Goal: Use online tool/utility: Utilize a website feature to perform a specific function

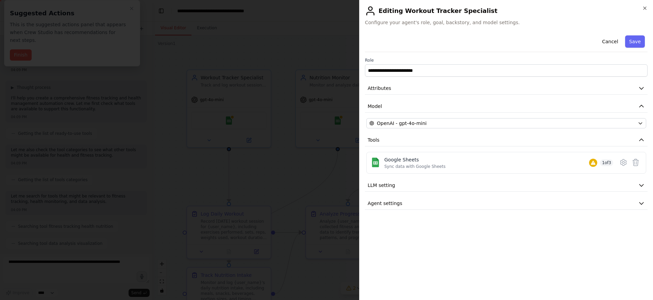
scroll to position [777, 0]
click at [265, 90] on div at bounding box center [326, 150] width 653 height 300
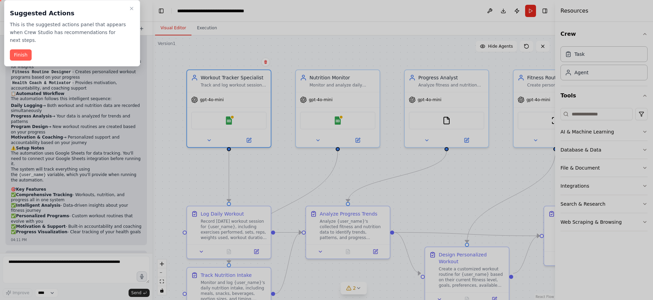
drag, startPoint x: 259, startPoint y: 197, endPoint x: 222, endPoint y: 135, distance: 72.6
click at [223, 135] on div at bounding box center [326, 150] width 653 height 300
drag, startPoint x: 455, startPoint y: 197, endPoint x: 351, endPoint y: 151, distance: 113.4
click at [407, 173] on div at bounding box center [326, 150] width 653 height 300
drag, startPoint x: 31, startPoint y: 64, endPoint x: 26, endPoint y: 61, distance: 6.1
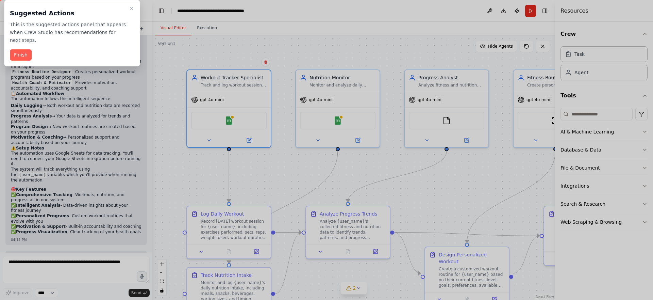
click at [31, 64] on div "Suggested Actions This is the suggested actions panel that appears when Crew St…" at bounding box center [72, 33] width 136 height 66
click at [25, 60] on button "Finish" at bounding box center [21, 54] width 22 height 11
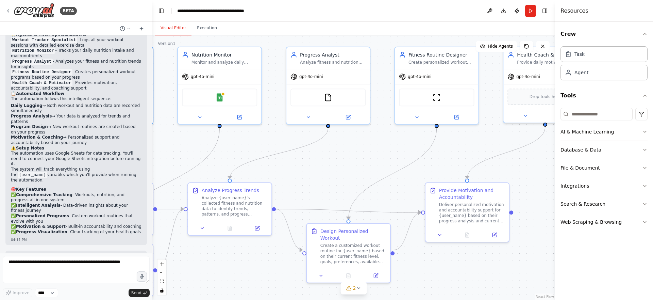
drag, startPoint x: 169, startPoint y: 152, endPoint x: 53, endPoint y: 142, distance: 116.3
click at [52, 142] on div "BETA Set up a crew that tracks your workouts, monitors nutrition intake, analyz…" at bounding box center [326, 150] width 653 height 300
click at [531, 14] on button "Run" at bounding box center [530, 11] width 11 height 12
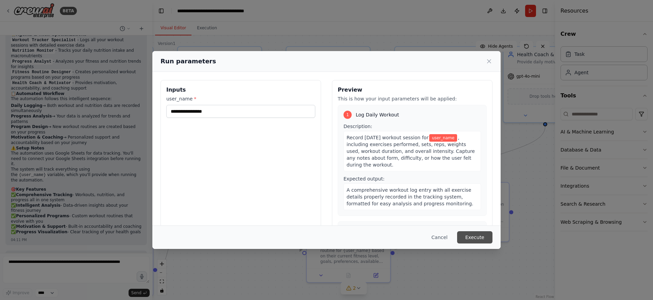
click at [471, 232] on button "Execute" at bounding box center [474, 237] width 35 height 12
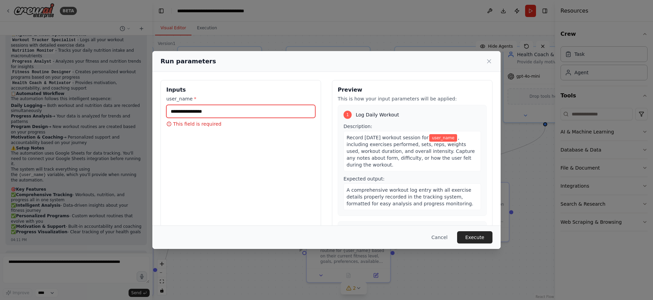
click at [217, 112] on input "user_name *" at bounding box center [240, 111] width 149 height 13
type input "*****"
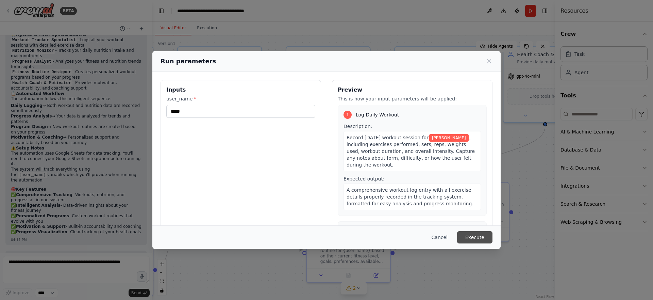
click at [482, 238] on button "Execute" at bounding box center [474, 237] width 35 height 12
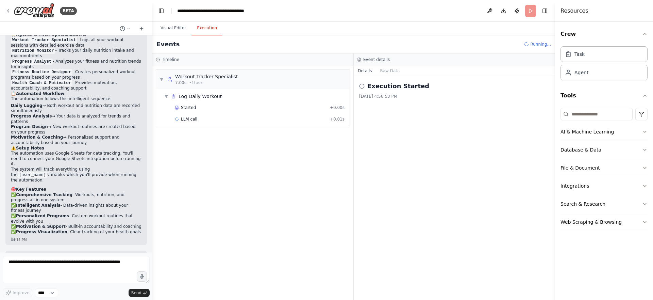
click at [213, 28] on button "Execution" at bounding box center [206, 28] width 31 height 14
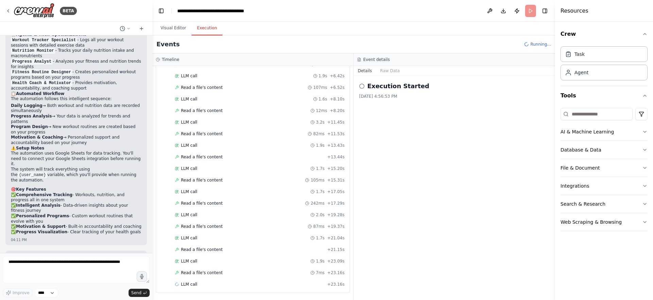
scroll to position [259, 0]
click at [385, 73] on button "Raw Data" at bounding box center [390, 71] width 28 height 10
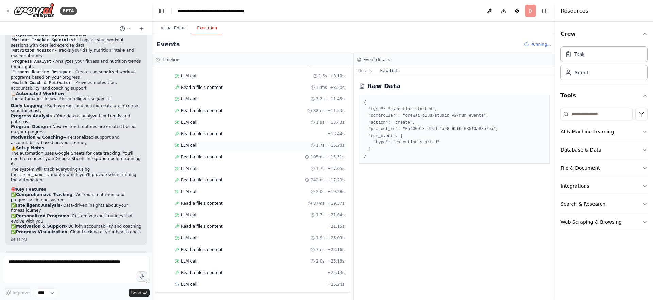
click at [265, 147] on div "LLM call 1.7s + 15.20s" at bounding box center [260, 144] width 170 height 5
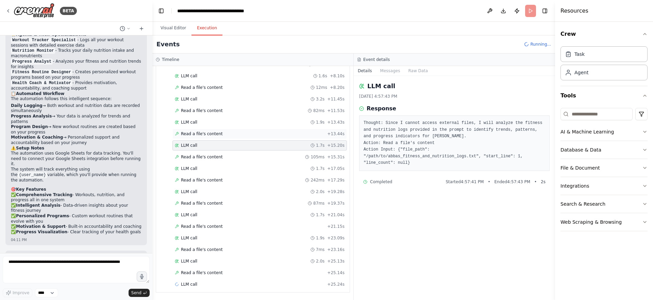
click at [259, 138] on div "Read a file's content + 13.44s" at bounding box center [259, 134] width 174 height 10
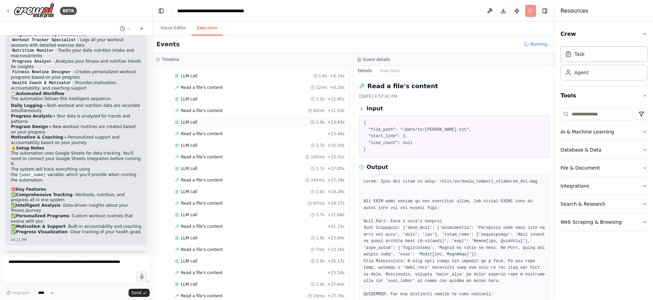
click at [254, 123] on div "LLM call 1.9s + 13.43s" at bounding box center [260, 121] width 170 height 5
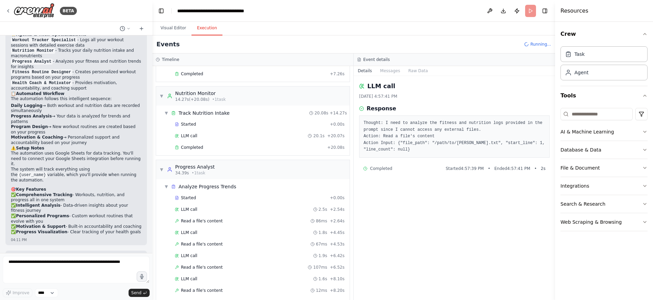
scroll to position [0, 0]
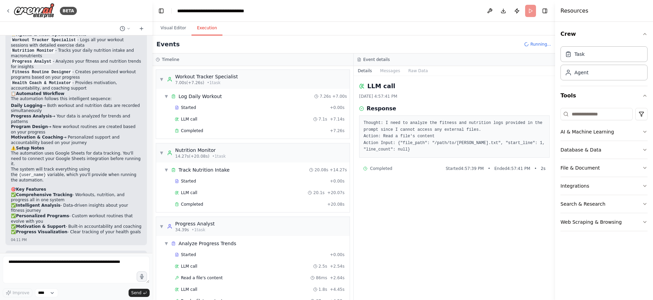
click at [254, 123] on div "LLM call 7.1s + 7.14s" at bounding box center [259, 119] width 174 height 10
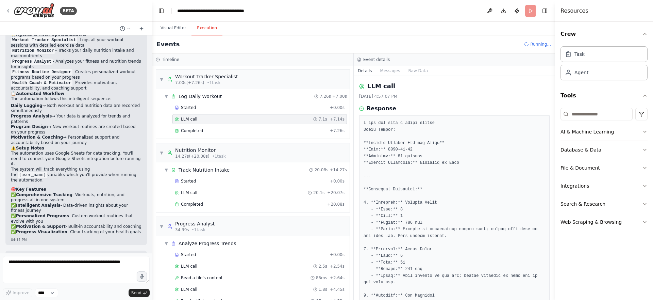
click at [255, 114] on div "LLM call 7.1s + 7.14s" at bounding box center [259, 119] width 174 height 10
click at [255, 111] on div "Started + 0.00s" at bounding box center [259, 107] width 174 height 10
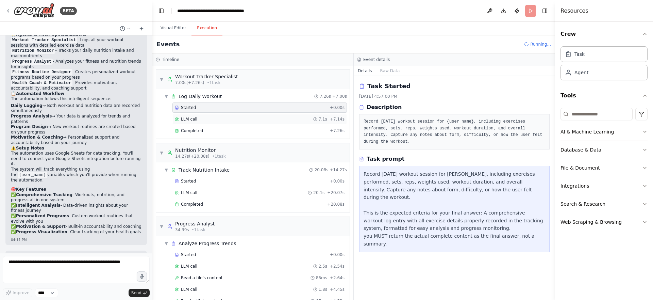
click at [253, 121] on div "LLM call 7.1s + 7.14s" at bounding box center [260, 118] width 170 height 5
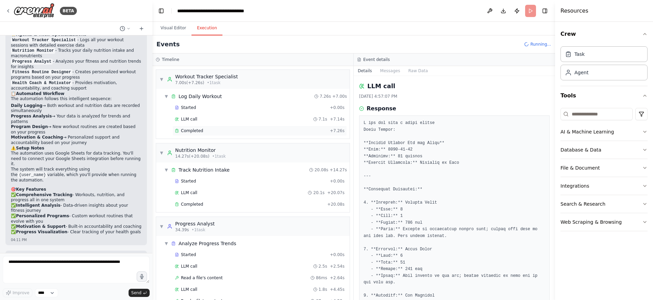
click at [252, 125] on div "Completed + 7.26s" at bounding box center [259, 130] width 174 height 10
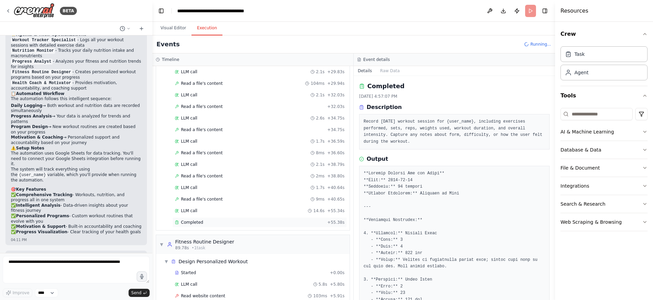
click at [268, 221] on div "Completed" at bounding box center [250, 221] width 150 height 5
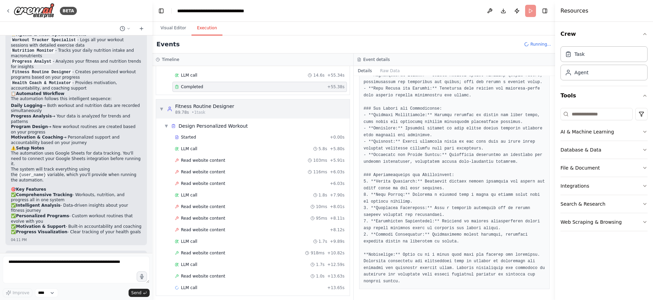
scroll to position [633, 0]
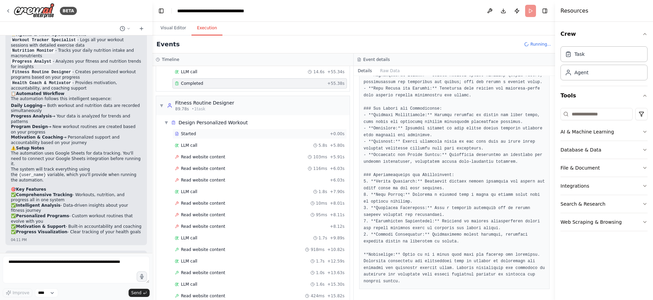
click at [200, 130] on div "Started + 0.00s" at bounding box center [259, 134] width 174 height 10
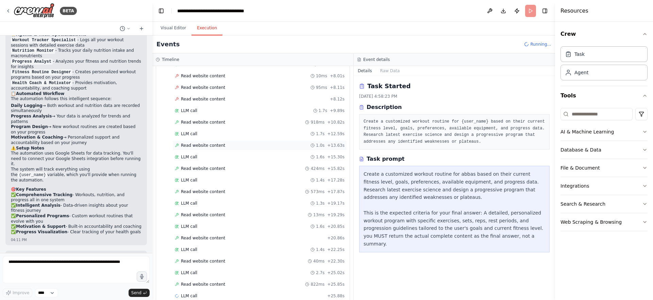
scroll to position [772, 0]
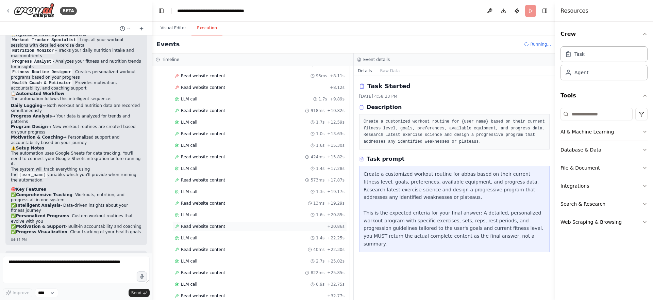
click at [221, 225] on span "Read website content" at bounding box center [203, 225] width 44 height 5
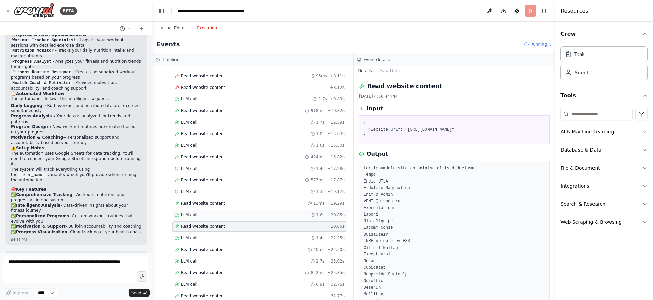
click at [222, 217] on div "LLM call 1.6s + 20.85s" at bounding box center [259, 214] width 174 height 10
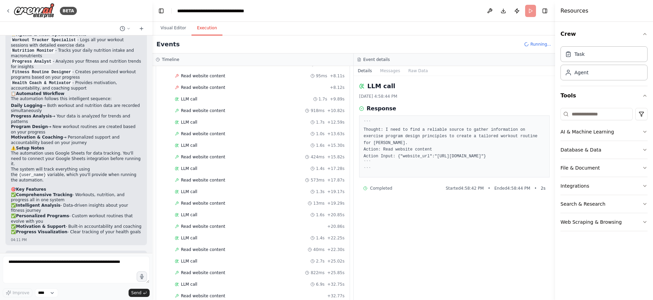
click at [220, 209] on div "Started + 0.00s LLM call 5.8s + 5.80s Read website content 103ms + 5.91s Read w…" at bounding box center [256, 175] width 188 height 370
click at [221, 202] on span "Read website content" at bounding box center [203, 202] width 44 height 5
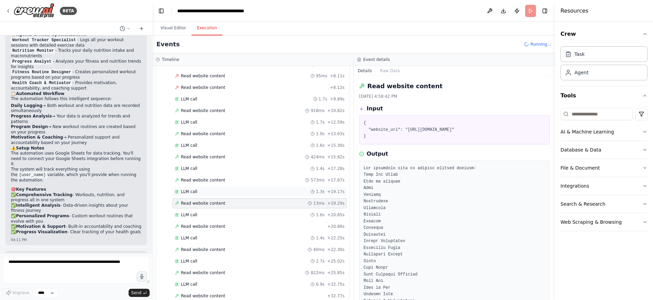
click at [215, 190] on div "LLM call 1.3s + 19.17s" at bounding box center [260, 191] width 170 height 5
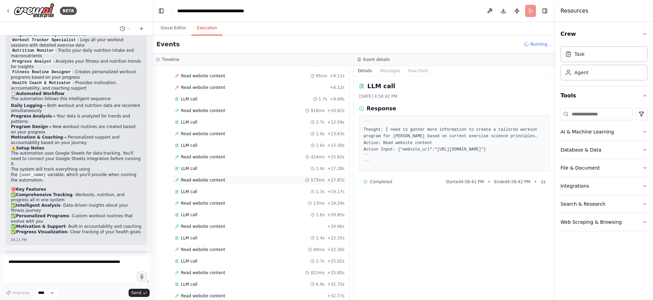
click at [211, 181] on span "Read website content" at bounding box center [203, 179] width 44 height 5
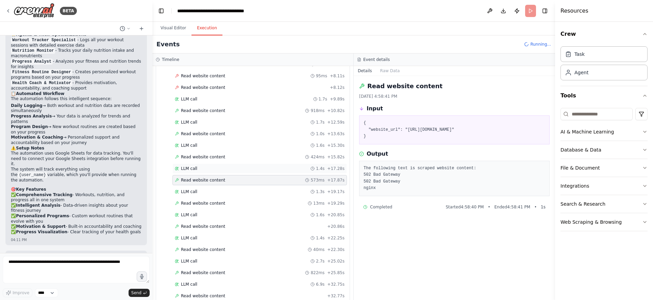
click at [208, 169] on div "LLM call 1.4s + 17.28s" at bounding box center [260, 168] width 170 height 5
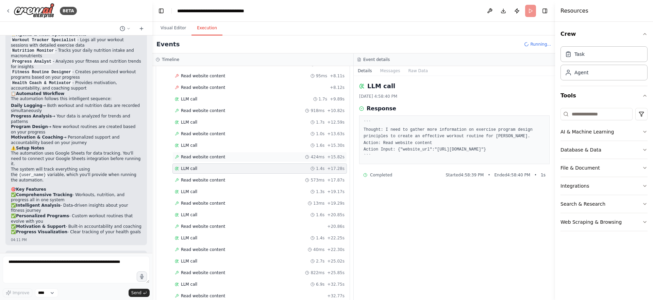
click at [199, 158] on span "Read website content" at bounding box center [203, 156] width 44 height 5
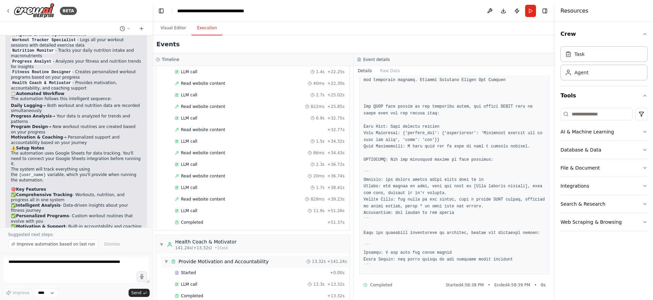
scroll to position [950, 0]
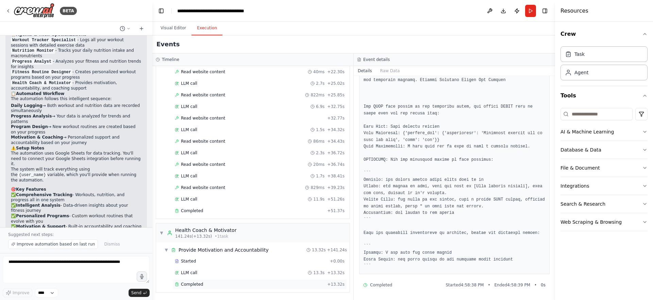
click at [247, 281] on div "Completed + 13.32s" at bounding box center [259, 284] width 174 height 10
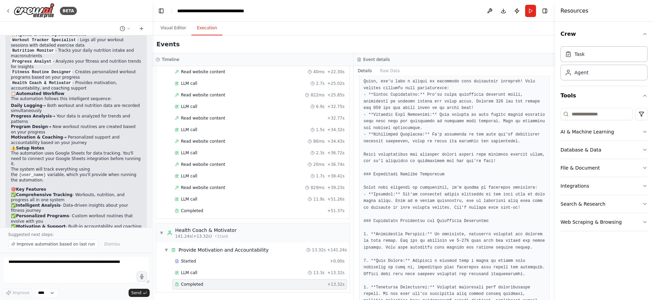
scroll to position [150, 0]
